Goal: Check status: Check status

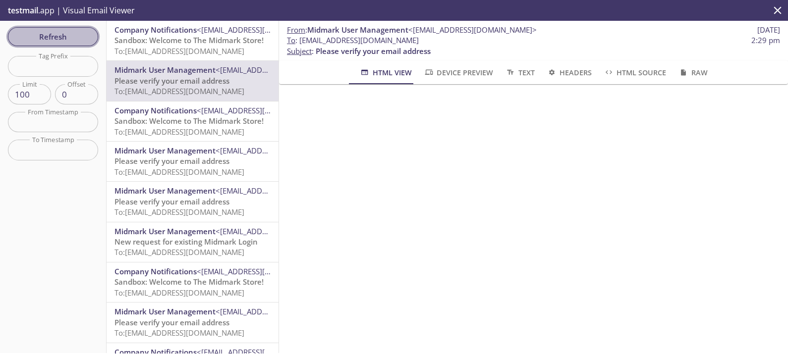
click at [84, 35] on span "Refresh" at bounding box center [53, 36] width 74 height 13
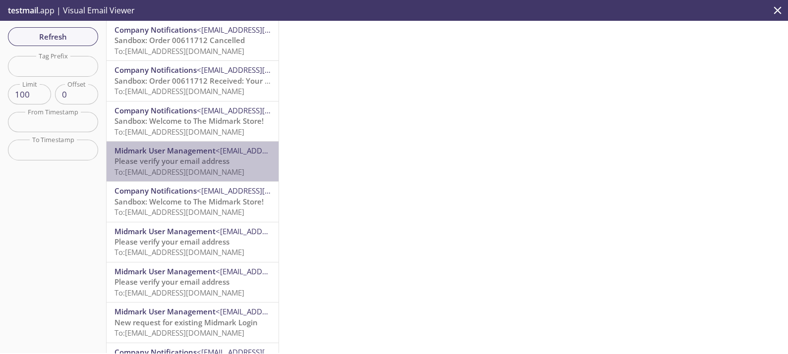
click at [201, 166] on span "Please verify your email address" at bounding box center [171, 161] width 115 height 10
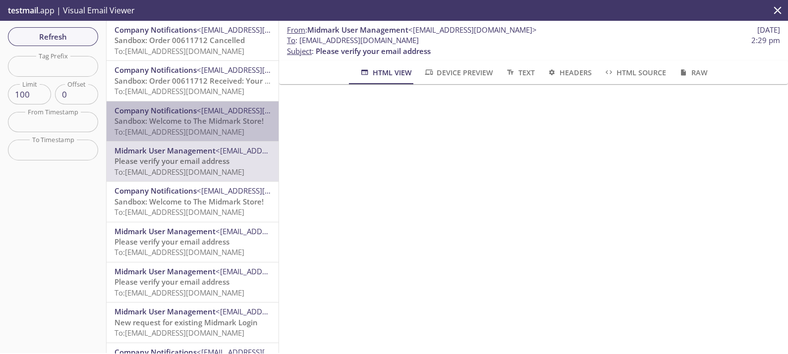
click at [203, 129] on span "To: [EMAIL_ADDRESS][DOMAIN_NAME]" at bounding box center [179, 132] width 130 height 10
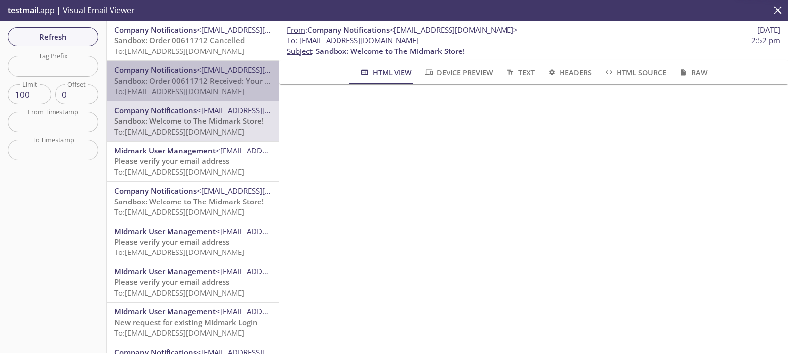
click at [201, 81] on span "Sandbox: Order 00611712 Received: Your order is being processed!" at bounding box center [233, 81] width 238 height 10
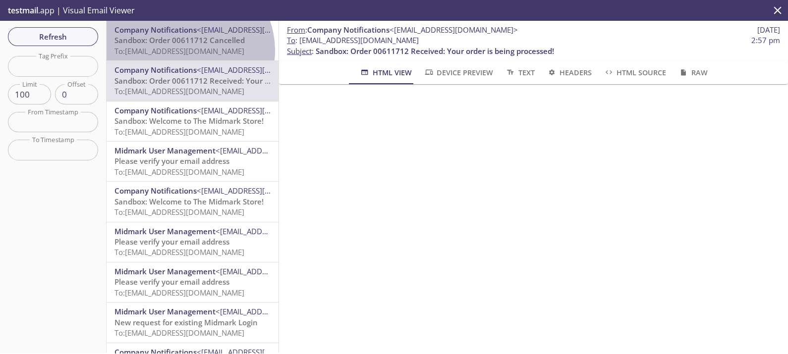
click at [185, 51] on span "To: [EMAIL_ADDRESS][DOMAIN_NAME]" at bounding box center [179, 51] width 130 height 10
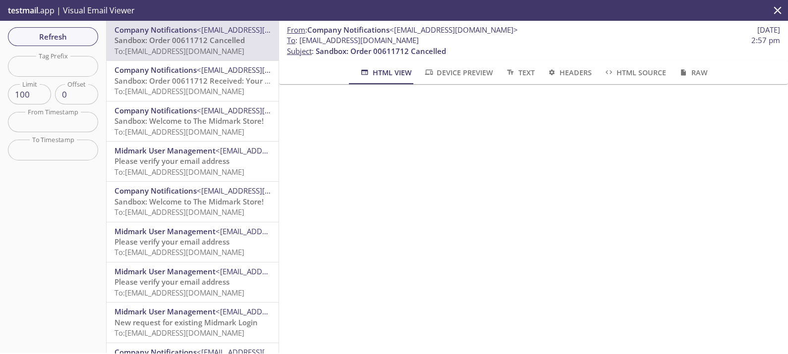
scroll to position [227, 0]
